Goal: Use online tool/utility: Utilize a website feature to perform a specific function

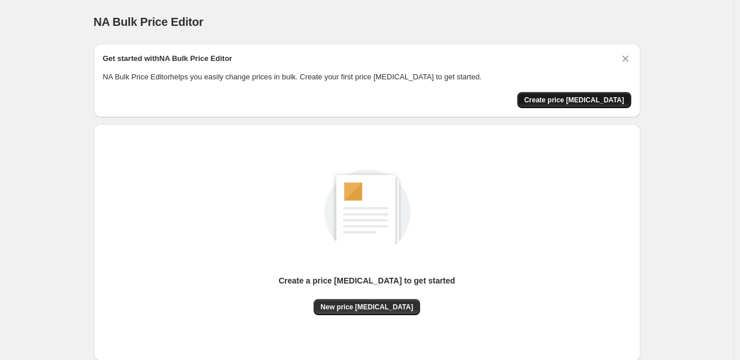
click at [578, 97] on span "Create price [MEDICAL_DATA]" at bounding box center [574, 99] width 100 height 9
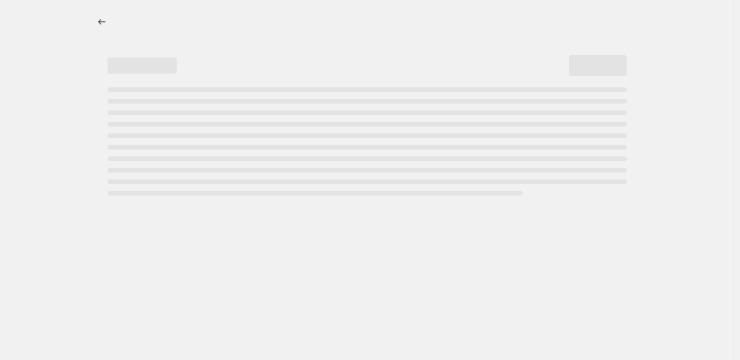
select select "percentage"
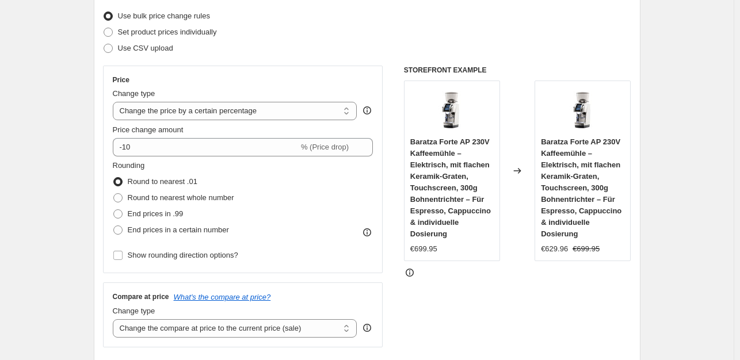
scroll to position [150, 0]
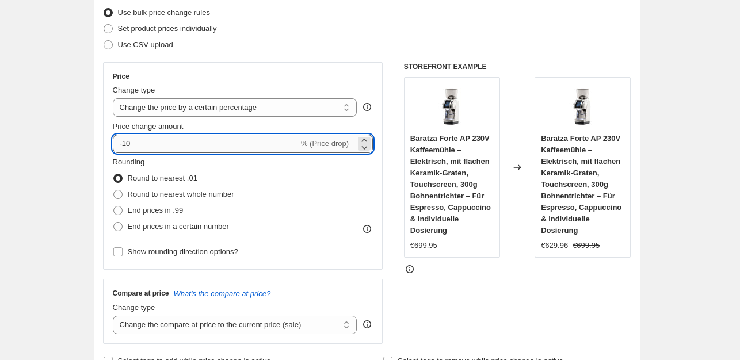
click at [137, 144] on input "-10" at bounding box center [206, 144] width 186 height 18
type input "-1"
type input "-35"
click at [150, 206] on span "End prices in .99" at bounding box center [156, 210] width 56 height 9
click at [114, 206] on input "End prices in .99" at bounding box center [113, 206] width 1 height 1
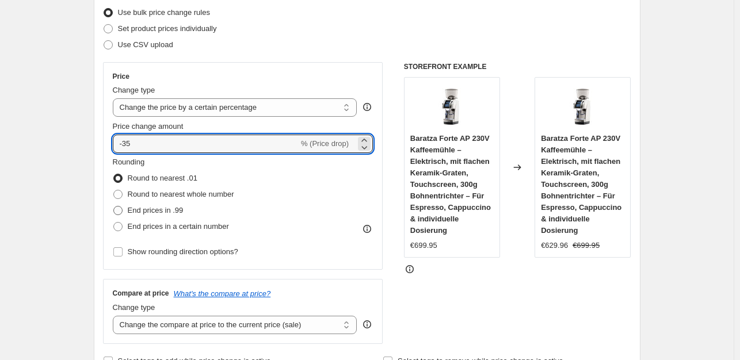
radio input "true"
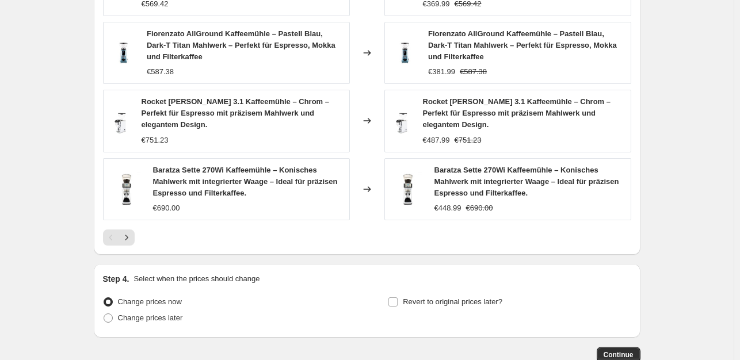
scroll to position [865, 0]
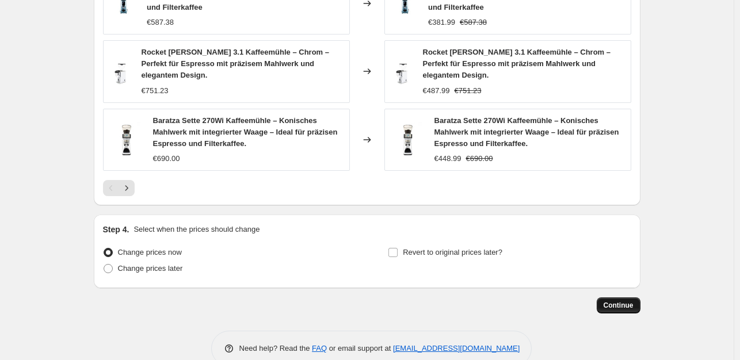
click at [635, 297] on button "Continue" at bounding box center [618, 305] width 44 height 16
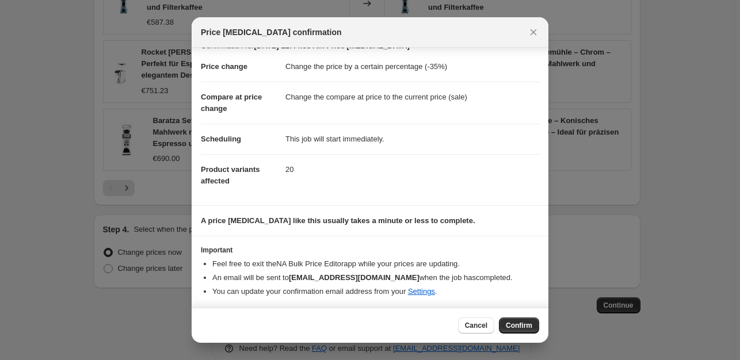
scroll to position [17, 0]
click at [510, 318] on button "Confirm" at bounding box center [519, 325] width 40 height 16
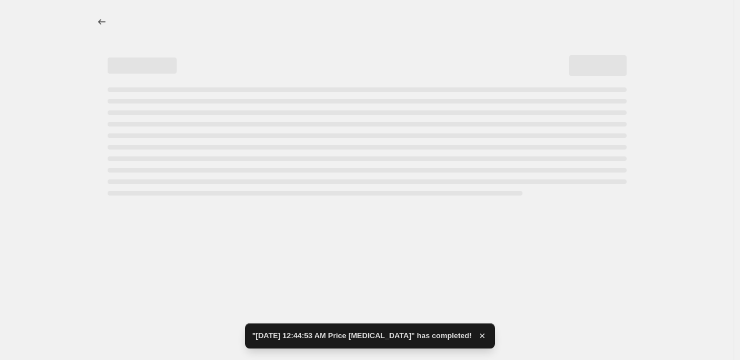
select select "percentage"
